Goal: Task Accomplishment & Management: Use online tool/utility

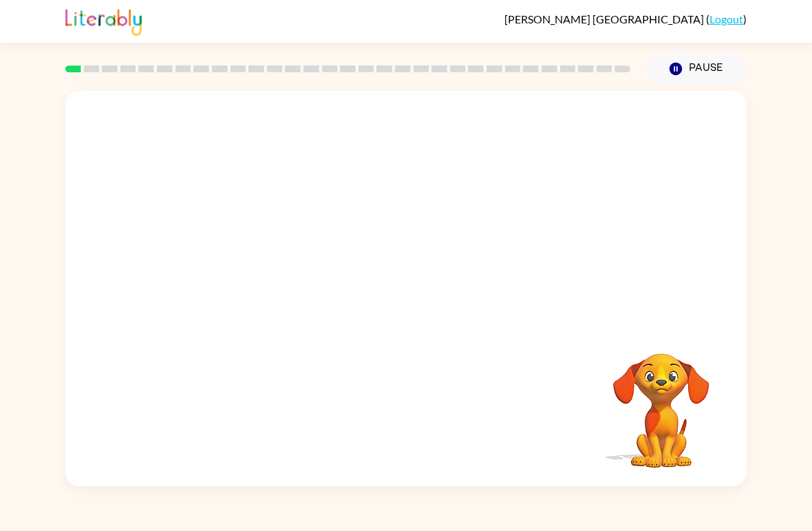
click at [685, 72] on button "Pause Pause" at bounding box center [697, 69] width 100 height 32
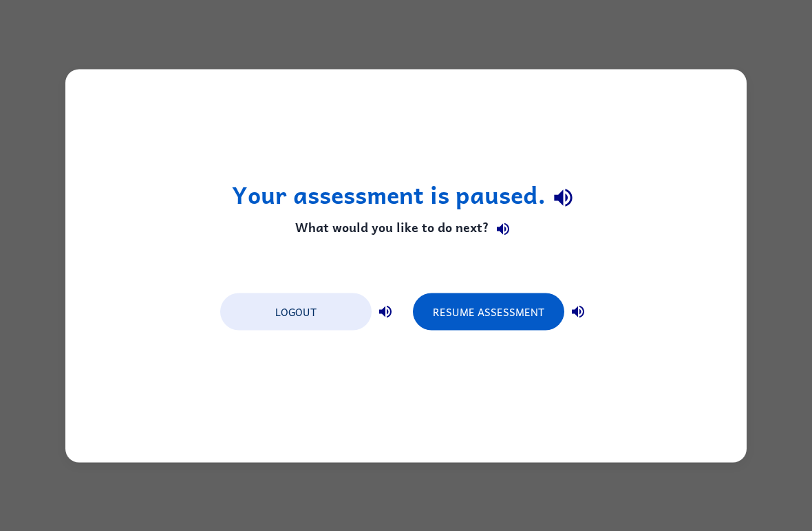
click at [519, 312] on button "Resume Assessment" at bounding box center [488, 311] width 151 height 37
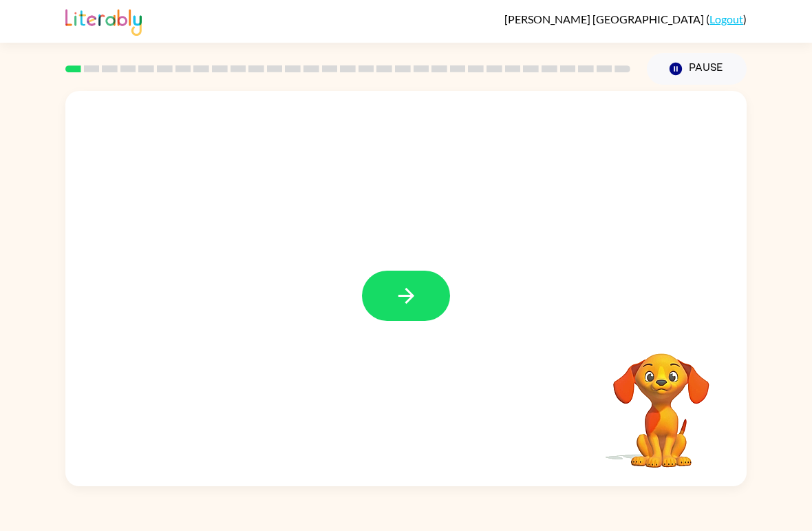
click at [422, 308] on button "button" at bounding box center [406, 296] width 88 height 50
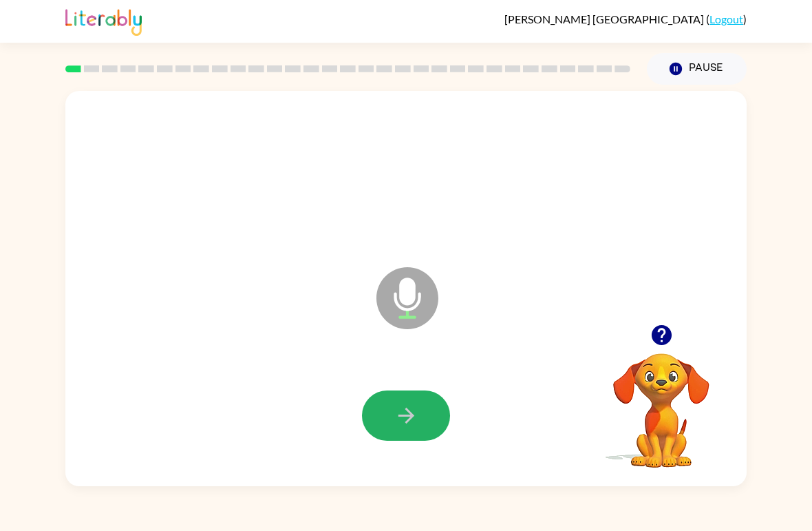
click at [403, 406] on icon "button" at bounding box center [407, 415] width 24 height 24
click at [405, 411] on icon "button" at bounding box center [407, 415] width 24 height 24
click at [397, 414] on icon "button" at bounding box center [407, 415] width 24 height 24
click at [400, 424] on icon "button" at bounding box center [407, 415] width 24 height 24
click at [408, 419] on icon "button" at bounding box center [407, 415] width 24 height 24
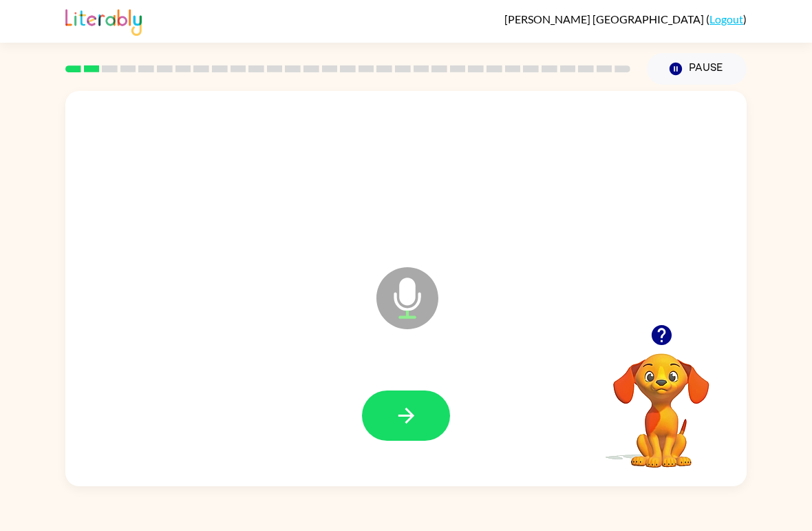
click at [404, 417] on icon "button" at bounding box center [406, 416] width 16 height 16
click at [390, 424] on button "button" at bounding box center [406, 415] width 88 height 50
click at [390, 419] on button "button" at bounding box center [406, 415] width 88 height 50
click at [413, 398] on button "button" at bounding box center [406, 415] width 88 height 50
click at [414, 417] on icon "button" at bounding box center [407, 415] width 24 height 24
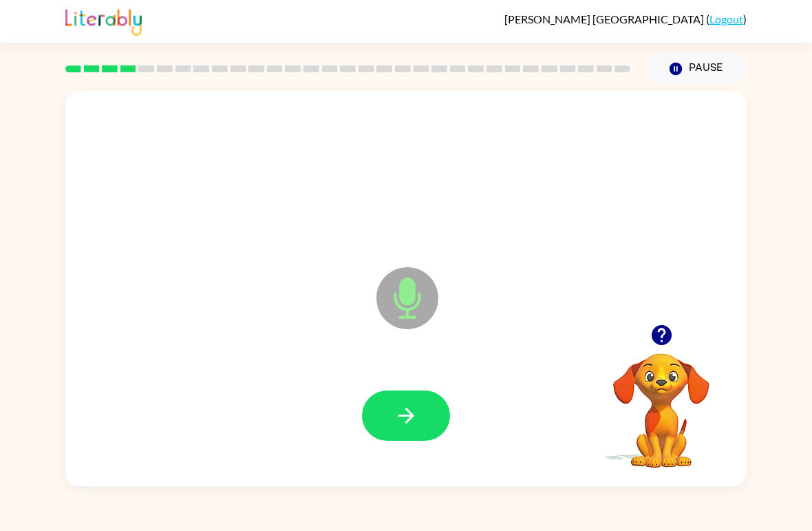
click at [414, 415] on icon "button" at bounding box center [407, 415] width 24 height 24
click at [412, 411] on icon "button" at bounding box center [407, 415] width 24 height 24
click at [127, 355] on div "Microphone The Microphone is here when it is your turn to talk" at bounding box center [406, 288] width 682 height 395
click at [419, 417] on button "button" at bounding box center [406, 415] width 88 height 50
click at [434, 411] on button "button" at bounding box center [406, 415] width 88 height 50
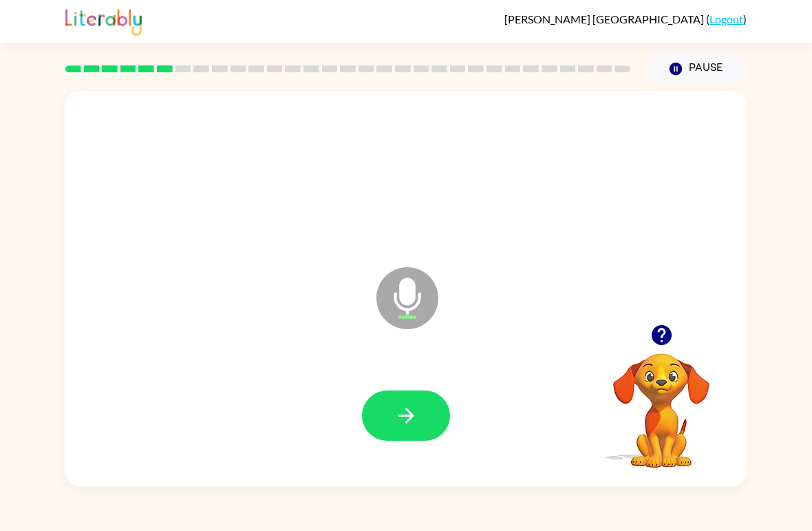
click at [418, 418] on icon "button" at bounding box center [407, 415] width 24 height 24
click at [404, 410] on icon "button" at bounding box center [407, 415] width 24 height 24
click at [403, 412] on icon "button" at bounding box center [407, 415] width 24 height 24
click at [408, 421] on icon "button" at bounding box center [406, 416] width 16 height 16
click at [419, 410] on button "button" at bounding box center [406, 415] width 88 height 50
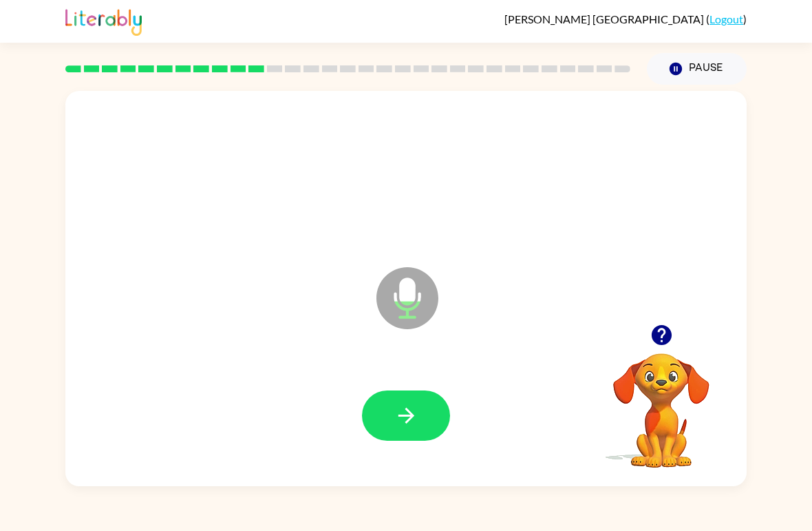
click at [408, 399] on button "button" at bounding box center [406, 415] width 88 height 50
click at [408, 414] on icon "button" at bounding box center [407, 415] width 24 height 24
click at [430, 401] on button "button" at bounding box center [406, 415] width 88 height 50
click at [406, 414] on icon "button" at bounding box center [407, 415] width 24 height 24
click at [414, 427] on icon "button" at bounding box center [407, 415] width 24 height 24
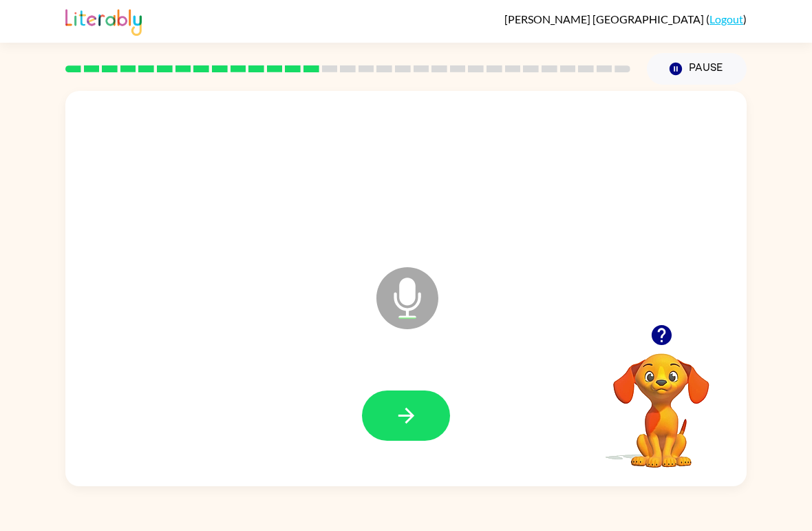
click at [410, 425] on icon "button" at bounding box center [407, 415] width 24 height 24
click at [428, 397] on button "button" at bounding box center [406, 415] width 88 height 50
click at [404, 421] on icon "button" at bounding box center [407, 415] width 24 height 24
click at [421, 419] on button "button" at bounding box center [406, 415] width 88 height 50
click at [390, 413] on button "button" at bounding box center [406, 415] width 88 height 50
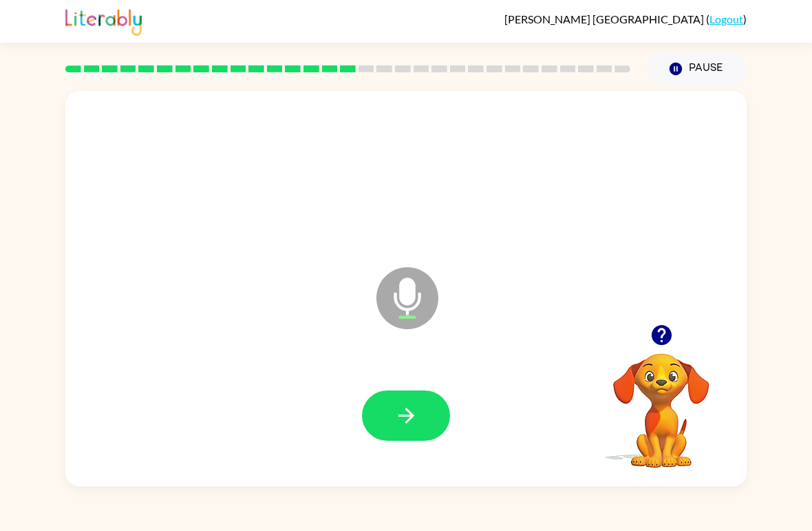
click at [413, 417] on icon "button" at bounding box center [406, 416] width 16 height 16
click at [421, 403] on button "button" at bounding box center [406, 415] width 88 height 50
click at [399, 419] on icon "button" at bounding box center [407, 415] width 24 height 24
click at [400, 405] on icon "button" at bounding box center [407, 415] width 24 height 24
click at [430, 425] on button "button" at bounding box center [406, 415] width 88 height 50
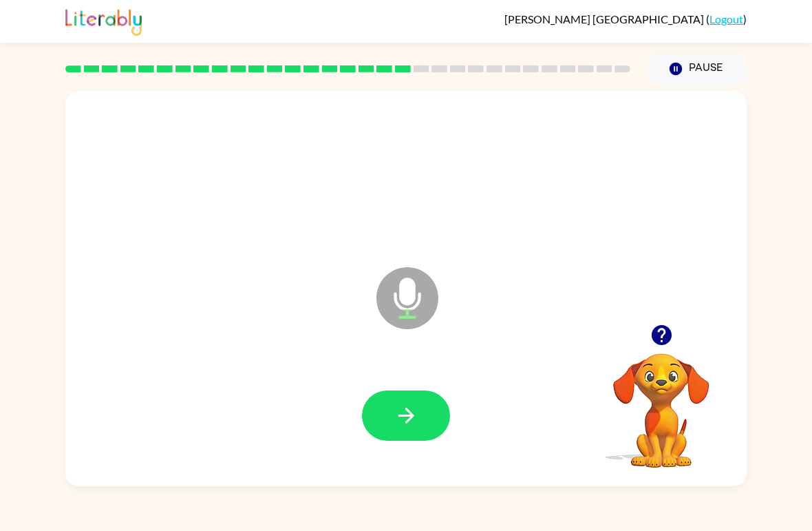
click at [423, 413] on button "button" at bounding box center [406, 415] width 88 height 50
click at [425, 414] on button "button" at bounding box center [406, 415] width 88 height 50
click at [422, 401] on button "button" at bounding box center [406, 415] width 88 height 50
click at [429, 402] on button "button" at bounding box center [406, 415] width 88 height 50
click at [413, 403] on button "button" at bounding box center [406, 415] width 88 height 50
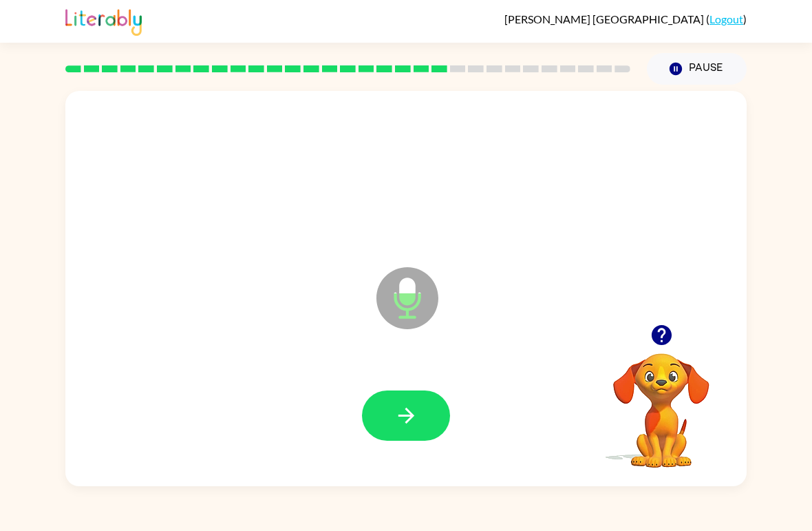
click at [410, 403] on button "button" at bounding box center [406, 415] width 88 height 50
click at [417, 403] on button "button" at bounding box center [406, 415] width 88 height 50
click at [407, 413] on icon "button" at bounding box center [407, 415] width 24 height 24
click at [410, 418] on icon "button" at bounding box center [406, 416] width 16 height 16
click at [417, 386] on div at bounding box center [406, 416] width 654 height 114
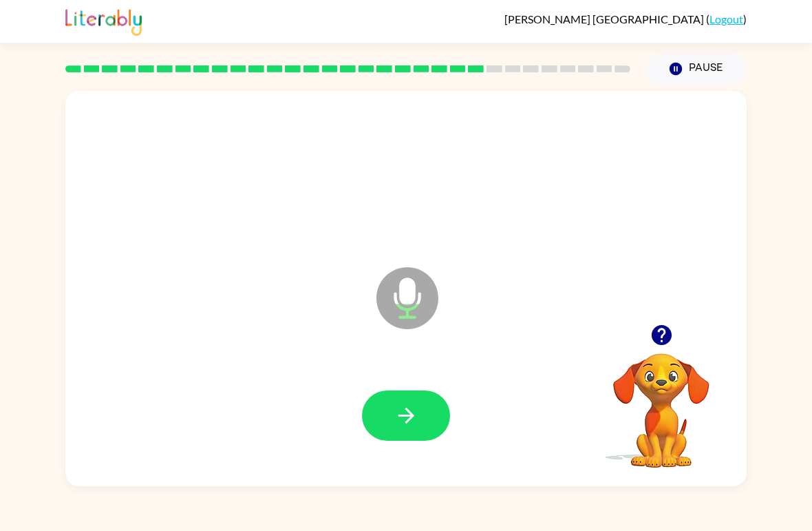
click at [432, 417] on button "button" at bounding box center [406, 415] width 88 height 50
click at [408, 403] on button "button" at bounding box center [406, 415] width 88 height 50
click at [414, 409] on icon "button" at bounding box center [407, 415] width 24 height 24
click at [414, 412] on icon "button" at bounding box center [407, 415] width 24 height 24
click at [428, 413] on button "button" at bounding box center [406, 415] width 88 height 50
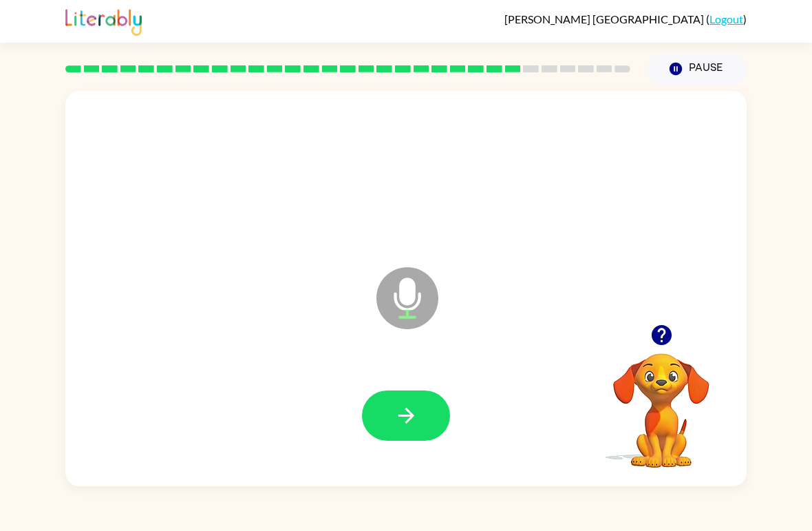
click at [419, 423] on button "button" at bounding box center [406, 415] width 88 height 50
click at [415, 401] on button "button" at bounding box center [406, 415] width 88 height 50
click at [421, 421] on button "button" at bounding box center [406, 415] width 88 height 50
click at [432, 358] on icon "Microphone The Microphone is here when it is your turn to talk" at bounding box center [476, 315] width 207 height 103
click at [414, 409] on icon "button" at bounding box center [407, 415] width 24 height 24
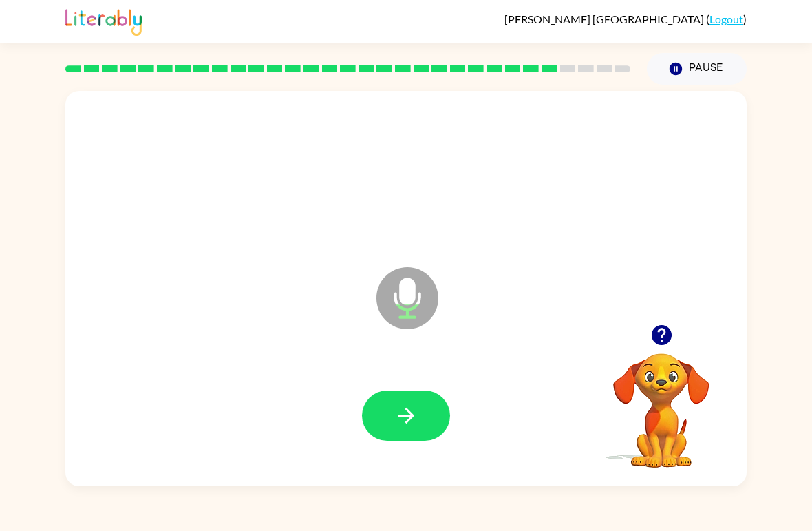
click at [427, 423] on button "button" at bounding box center [406, 415] width 88 height 50
click at [414, 413] on icon "button" at bounding box center [407, 415] width 24 height 24
click at [416, 395] on button "button" at bounding box center [406, 415] width 88 height 50
click at [431, 404] on button "button" at bounding box center [406, 415] width 88 height 50
click at [425, 403] on button "button" at bounding box center [406, 415] width 88 height 50
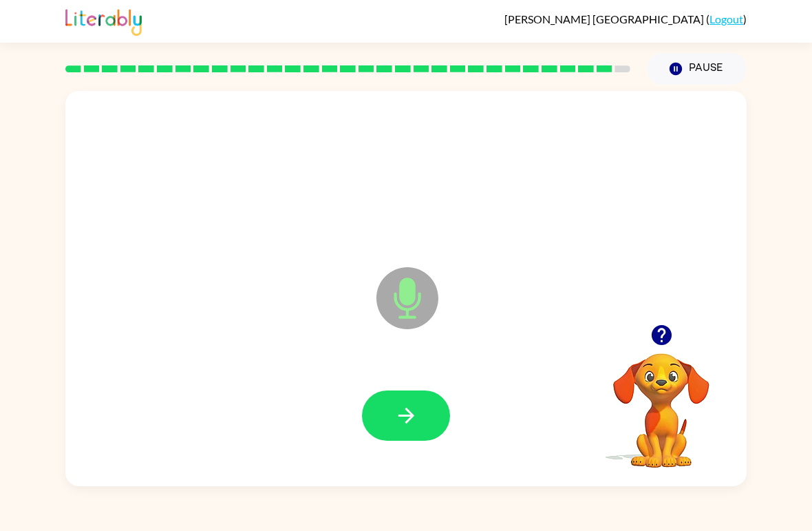
click at [417, 403] on button "button" at bounding box center [406, 415] width 88 height 50
